Goal: Navigation & Orientation: Find specific page/section

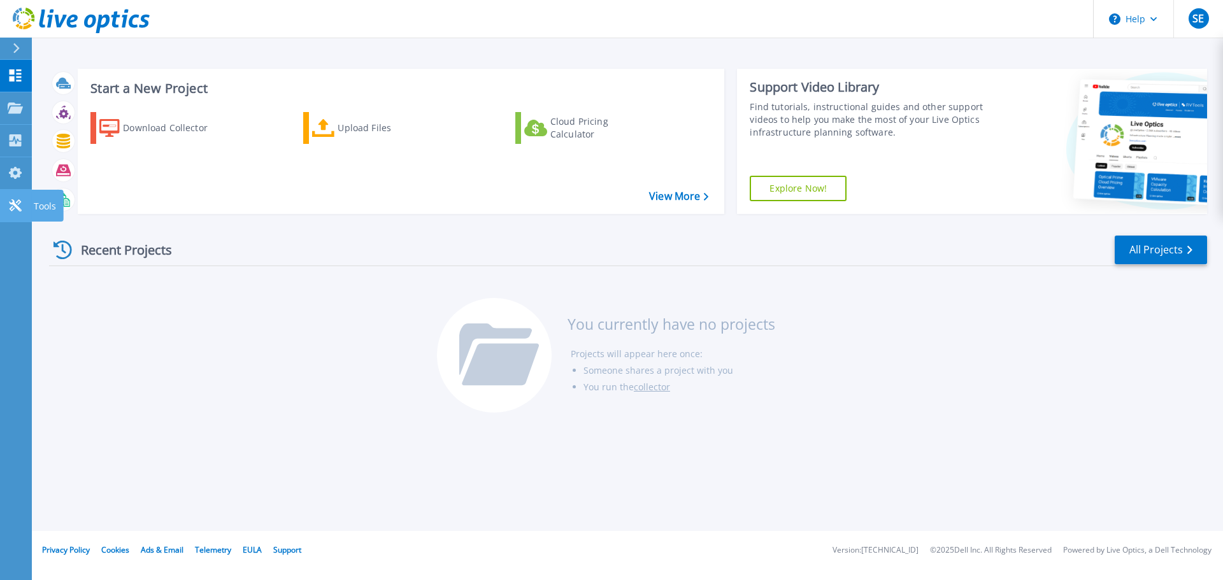
click at [18, 210] on icon at bounding box center [15, 205] width 15 height 12
drag, startPoint x: 155, startPoint y: 22, endPoint x: 61, endPoint y: 24, distance: 94.3
click at [61, 24] on header "Help SE Usuário Final Suporte Emefarmario [EMAIL_ADDRESS][DOMAIN_NAME] EMEFARMA…" at bounding box center [611, 19] width 1223 height 38
drag, startPoint x: 146, startPoint y: 22, endPoint x: 43, endPoint y: 24, distance: 103.2
click at [43, 24] on header "Help SE Usuário Final Suporte Emefarmario [EMAIL_ADDRESS][DOMAIN_NAME] EMEFARMA…" at bounding box center [611, 19] width 1223 height 38
